Goal: Communication & Community: Ask a question

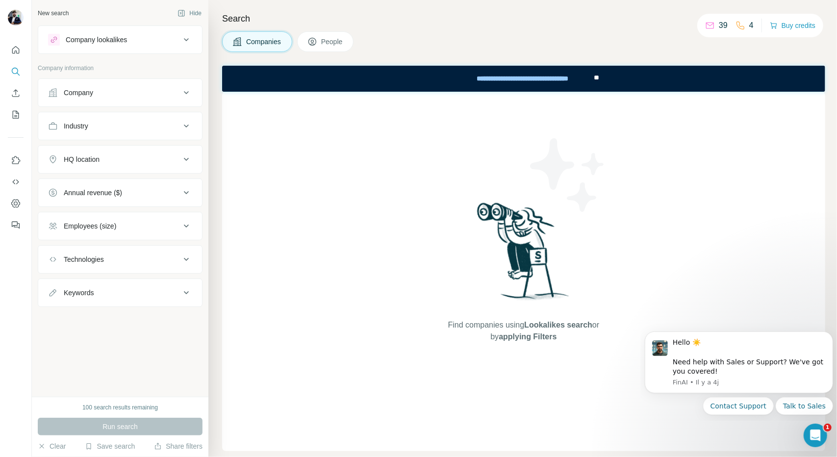
click at [719, 27] on p "39" at bounding box center [723, 26] width 9 height 12
click at [706, 27] on icon at bounding box center [710, 26] width 10 height 10
click at [705, 27] on icon at bounding box center [710, 26] width 10 height 10
click at [704, 72] on div "**********" at bounding box center [523, 78] width 603 height 26
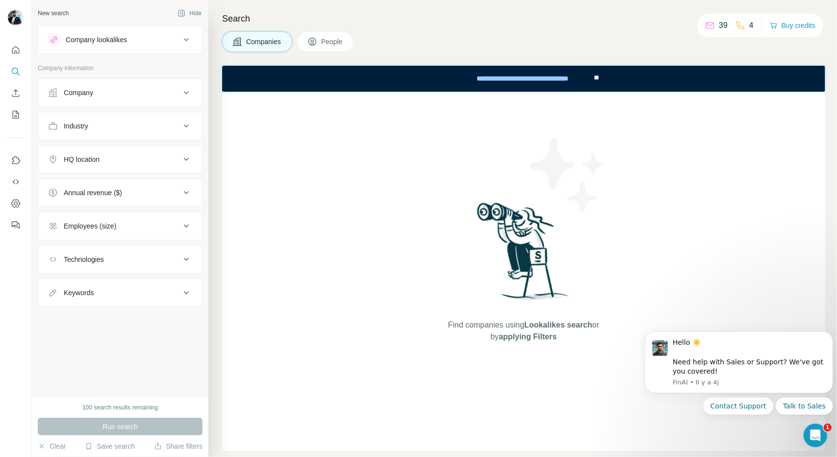
click at [742, 36] on div "39 4 Buy credits" at bounding box center [760, 26] width 126 height 24
click at [706, 25] on icon at bounding box center [710, 26] width 10 height 10
click at [13, 48] on icon "Quick start" at bounding box center [16, 50] width 10 height 10
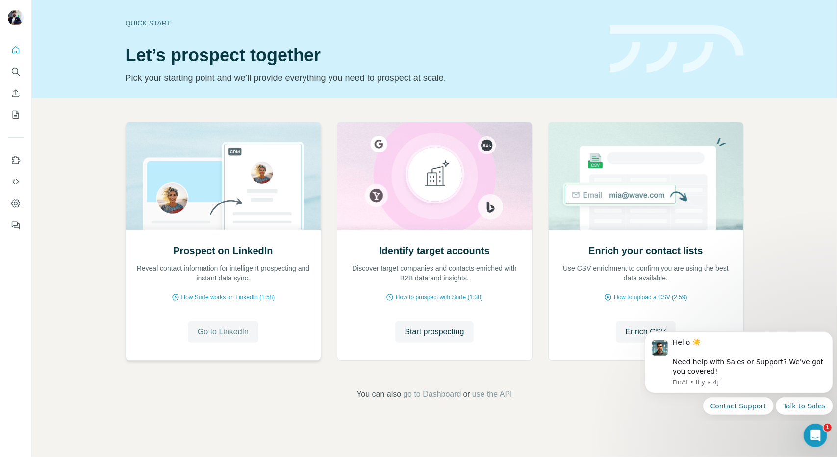
click at [244, 331] on span "Go to LinkedIn" at bounding box center [223, 332] width 51 height 12
click at [759, 400] on button "Contact Support" at bounding box center [737, 406] width 71 height 18
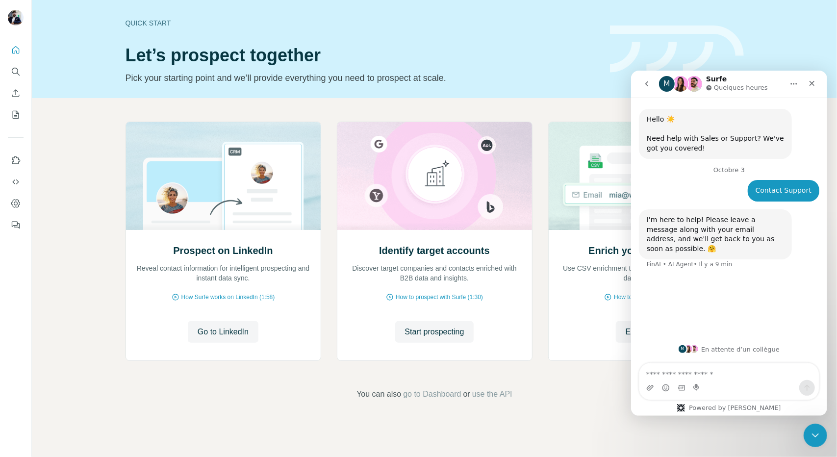
click at [713, 372] on textarea "Envoyer un message..." at bounding box center [728, 371] width 179 height 17
type textarea "*"
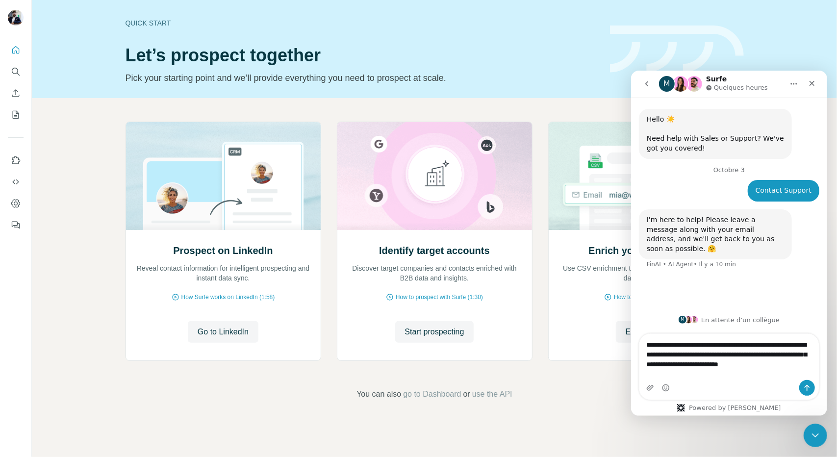
type textarea "**********"
click at [805, 387] on icon "Envoyer un message…" at bounding box center [806, 387] width 8 height 8
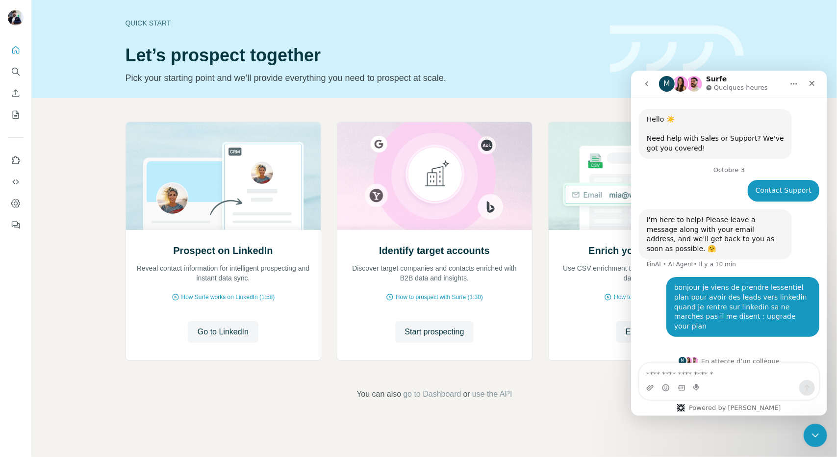
click at [475, 32] on div "Quick start Let’s prospect together Pick your starting point and we’ll provide …" at bounding box center [361, 49] width 473 height 72
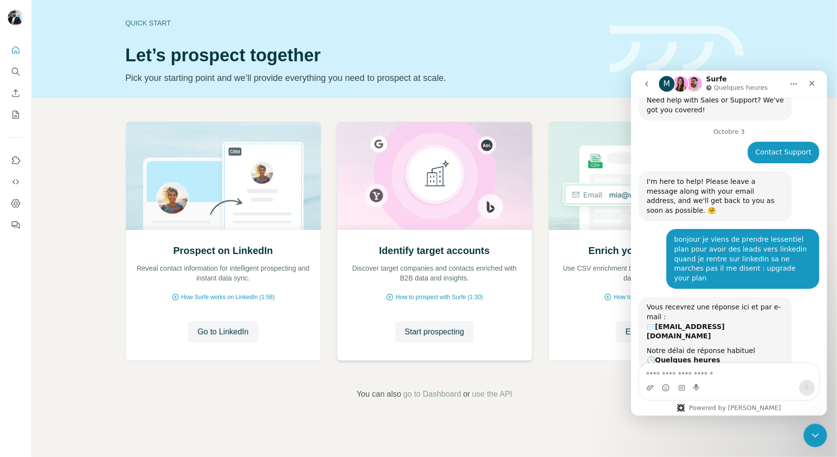
scroll to position [55, 0]
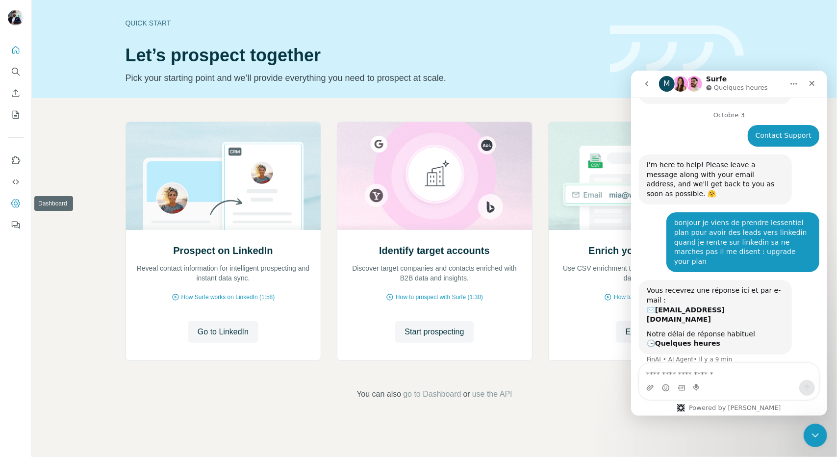
click at [14, 200] on icon "Dashboard" at bounding box center [15, 203] width 9 height 8
click at [15, 202] on icon "Dashboard" at bounding box center [16, 204] width 10 height 10
click at [18, 163] on icon "Use Surfe on LinkedIn" at bounding box center [16, 160] width 8 height 8
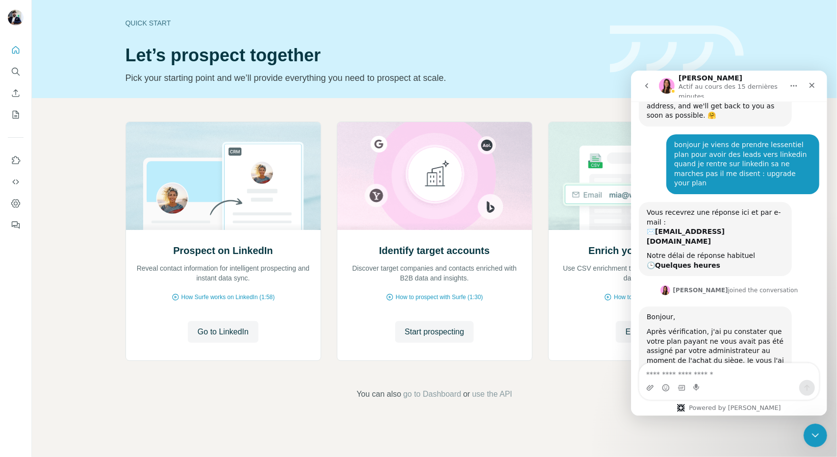
scroll to position [146, 0]
